Goal: Obtain resource: Download file/media

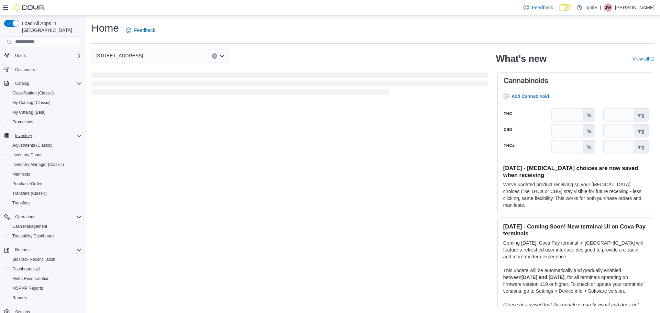
scroll to position [22, 0]
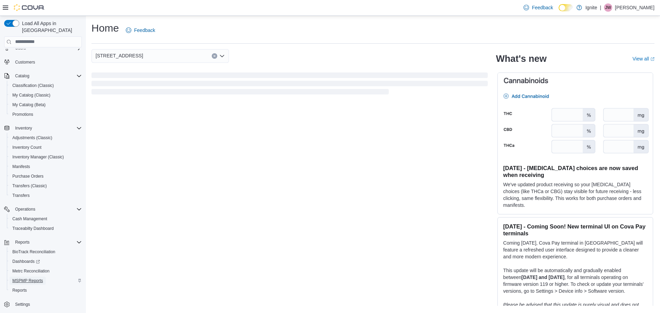
click at [18, 278] on span "MSPMP Reports" at bounding box center [27, 281] width 31 height 6
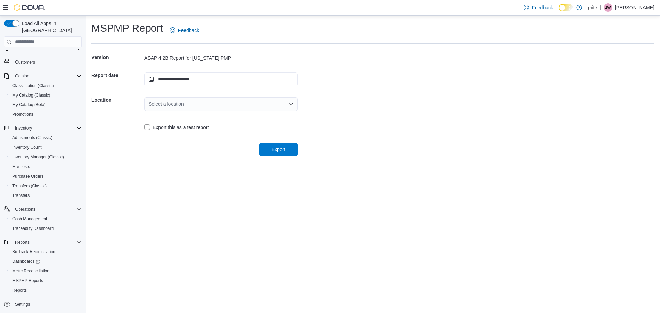
click at [212, 81] on input "**********" at bounding box center [220, 80] width 153 height 14
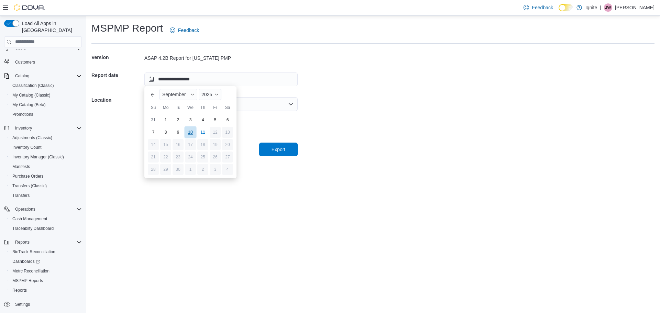
click at [190, 128] on div "10" at bounding box center [190, 132] width 12 height 12
type input "**********"
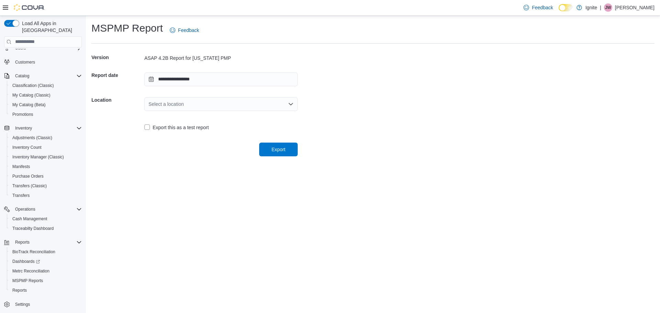
click at [219, 95] on div "Select a location" at bounding box center [220, 104] width 153 height 22
click at [219, 103] on div "Select a location" at bounding box center [220, 104] width 153 height 14
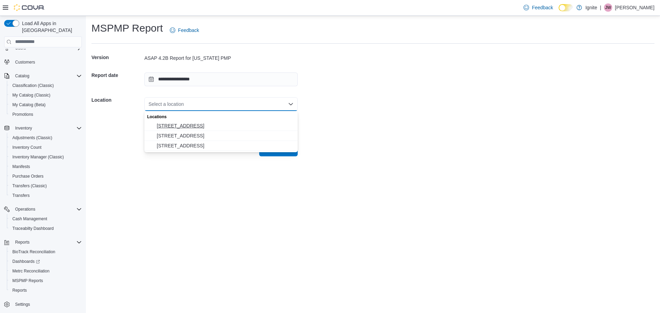
click at [208, 122] on span "[STREET_ADDRESS]" at bounding box center [225, 125] width 137 height 7
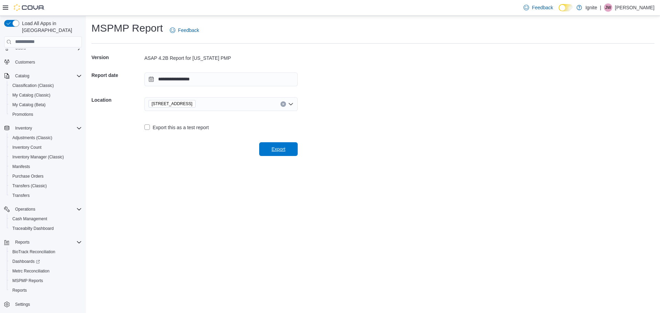
click at [265, 146] on span "Export" at bounding box center [278, 149] width 30 height 14
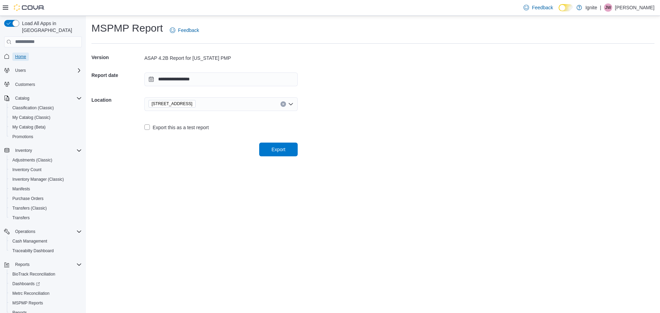
drag, startPoint x: 24, startPoint y: 49, endPoint x: 29, endPoint y: 42, distance: 8.2
click at [24, 54] on span "Home" at bounding box center [20, 57] width 11 height 6
